Goal: Go to known website: Go to known website

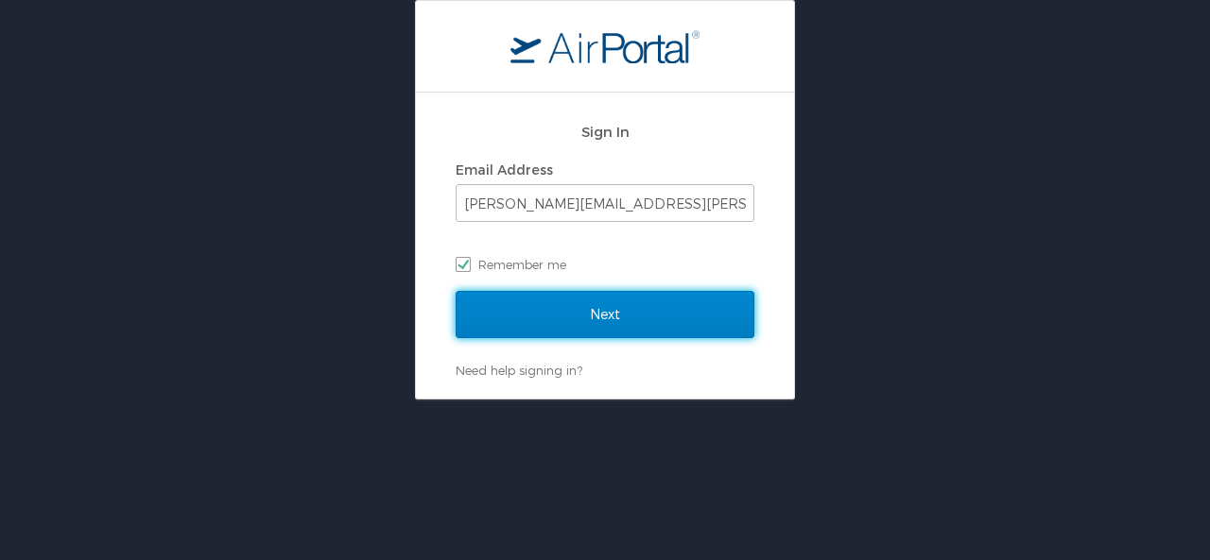
click at [534, 315] on input "Next" at bounding box center [605, 314] width 299 height 47
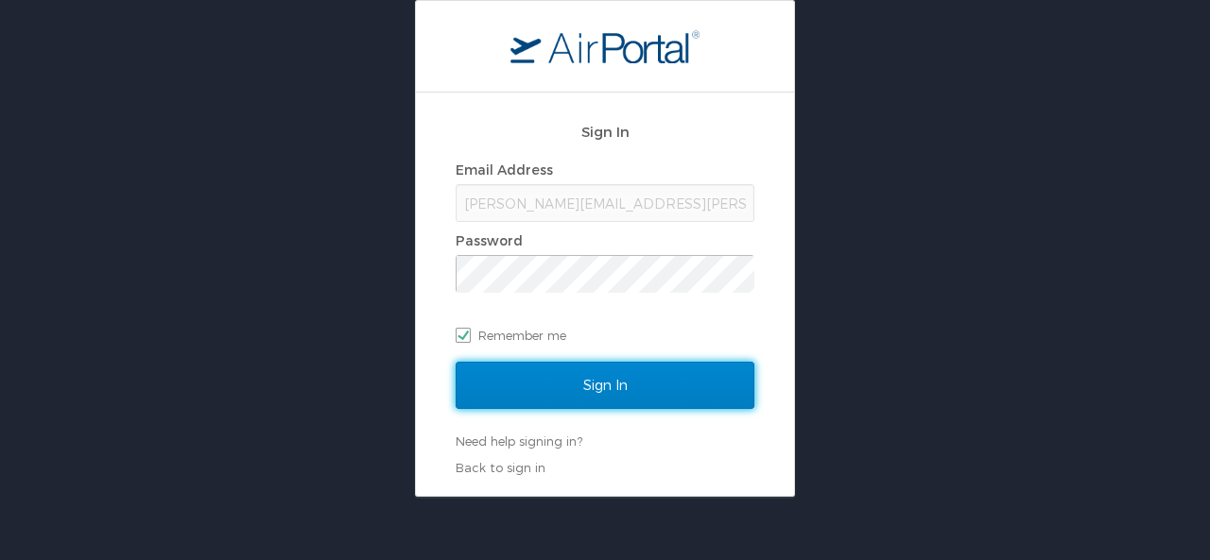
click at [566, 387] on input "Sign In" at bounding box center [605, 385] width 299 height 47
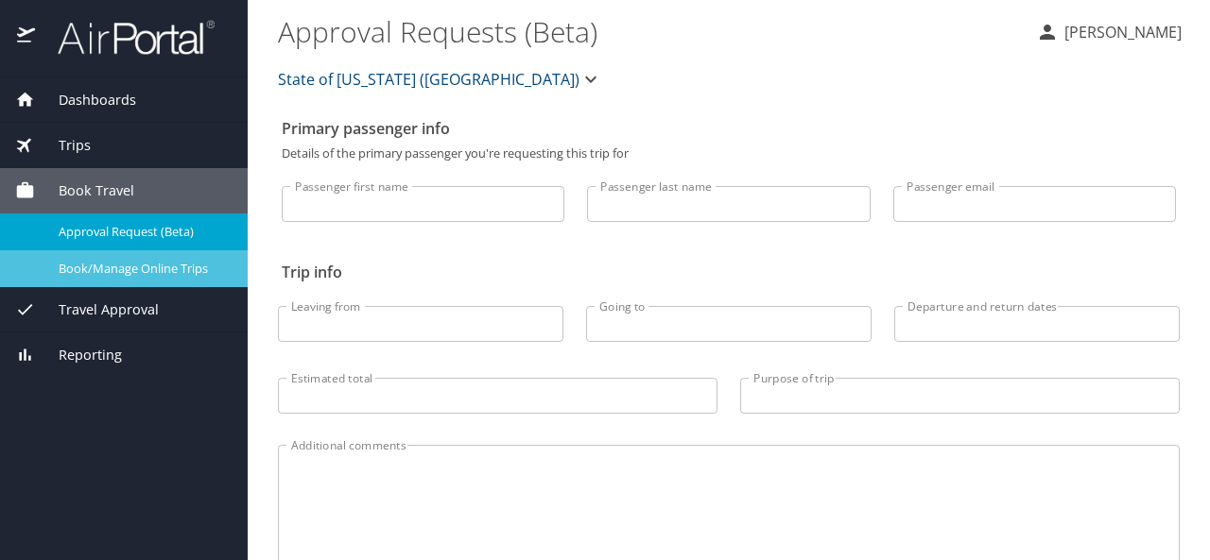
click at [172, 266] on span "Book/Manage Online Trips" at bounding box center [142, 269] width 166 height 18
